Goal: Transaction & Acquisition: Purchase product/service

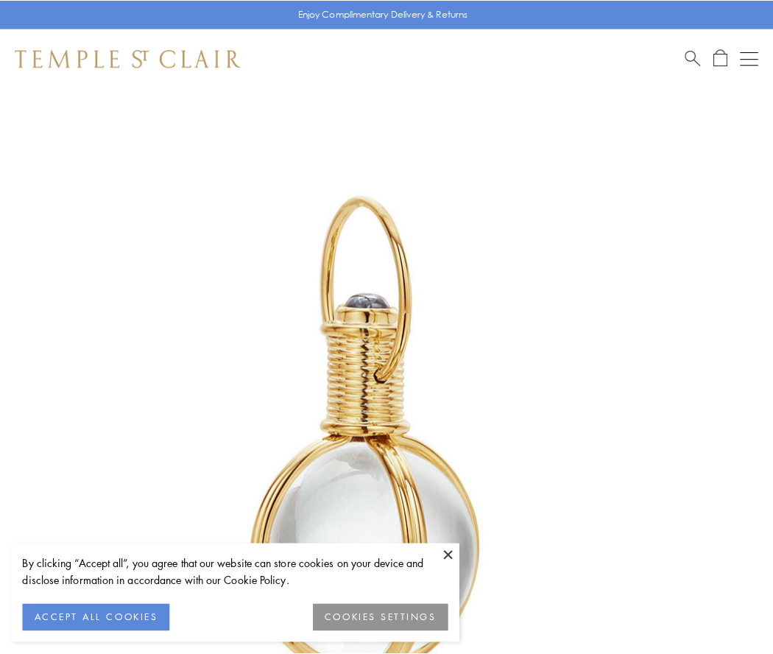
scroll to position [384, 0]
